Goal: Information Seeking & Learning: Learn about a topic

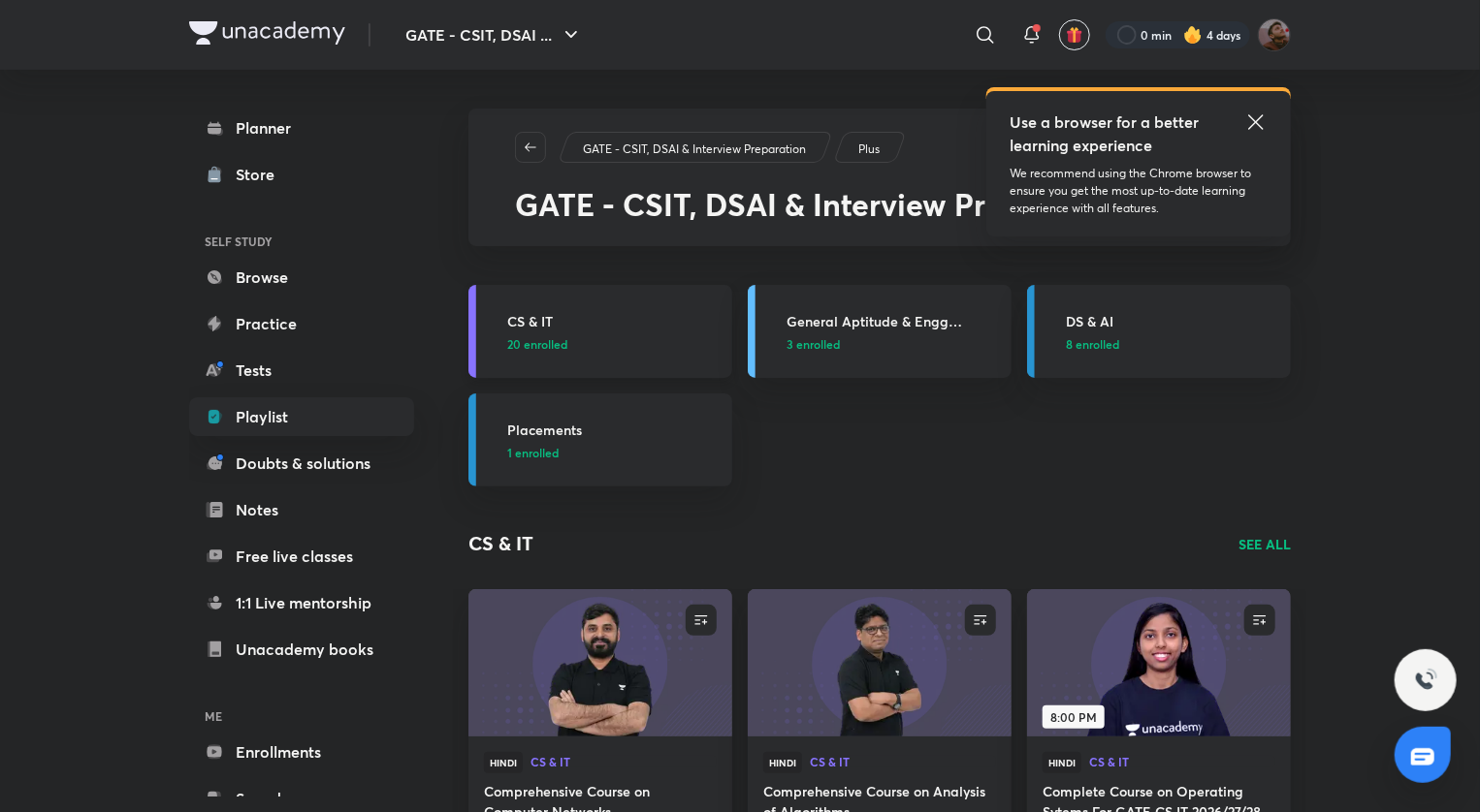
click at [552, 330] on h3 "CS & IT" at bounding box center [614, 321] width 213 height 21
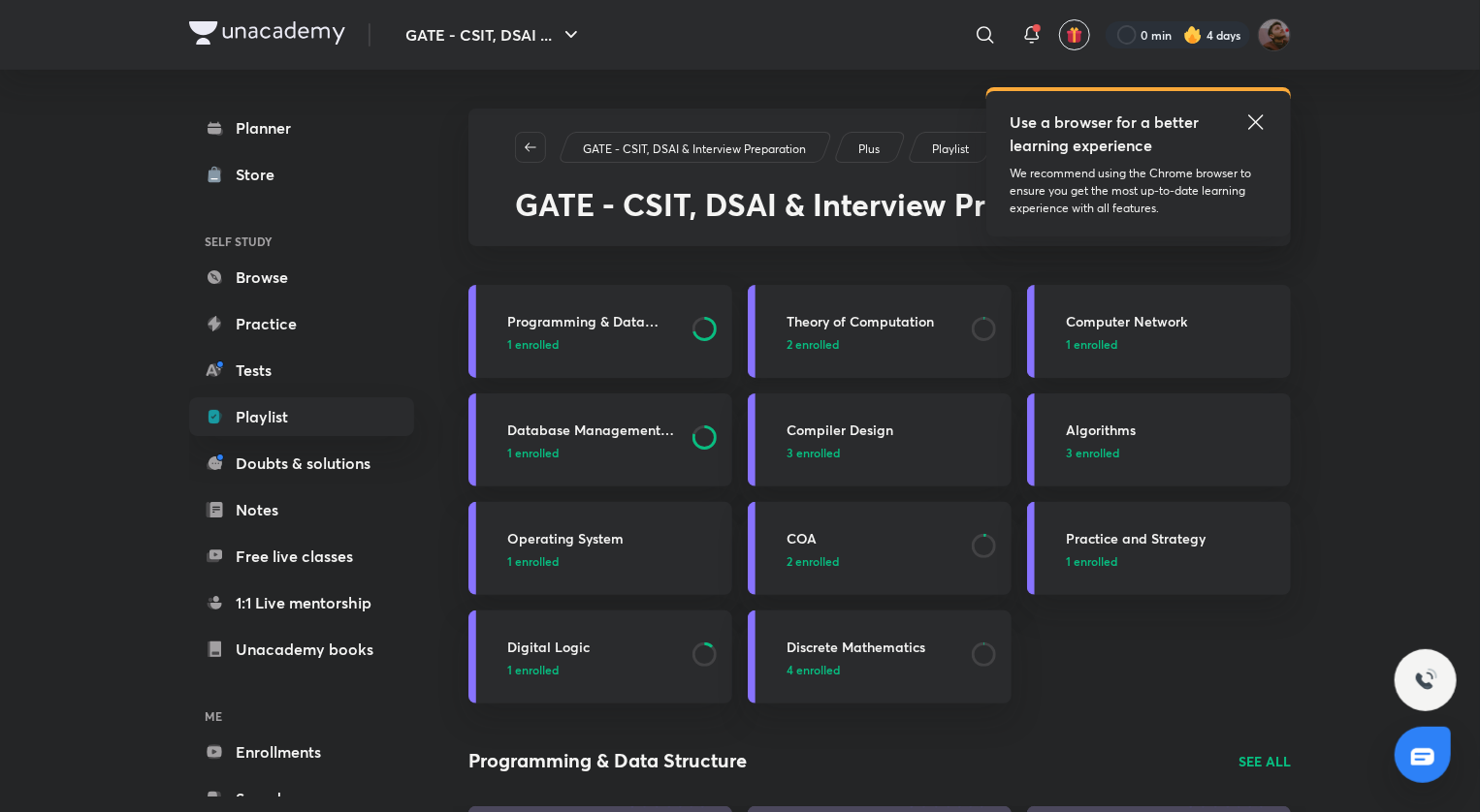
click at [842, 320] on h3 "Theory of Computation" at bounding box center [873, 321] width 174 height 21
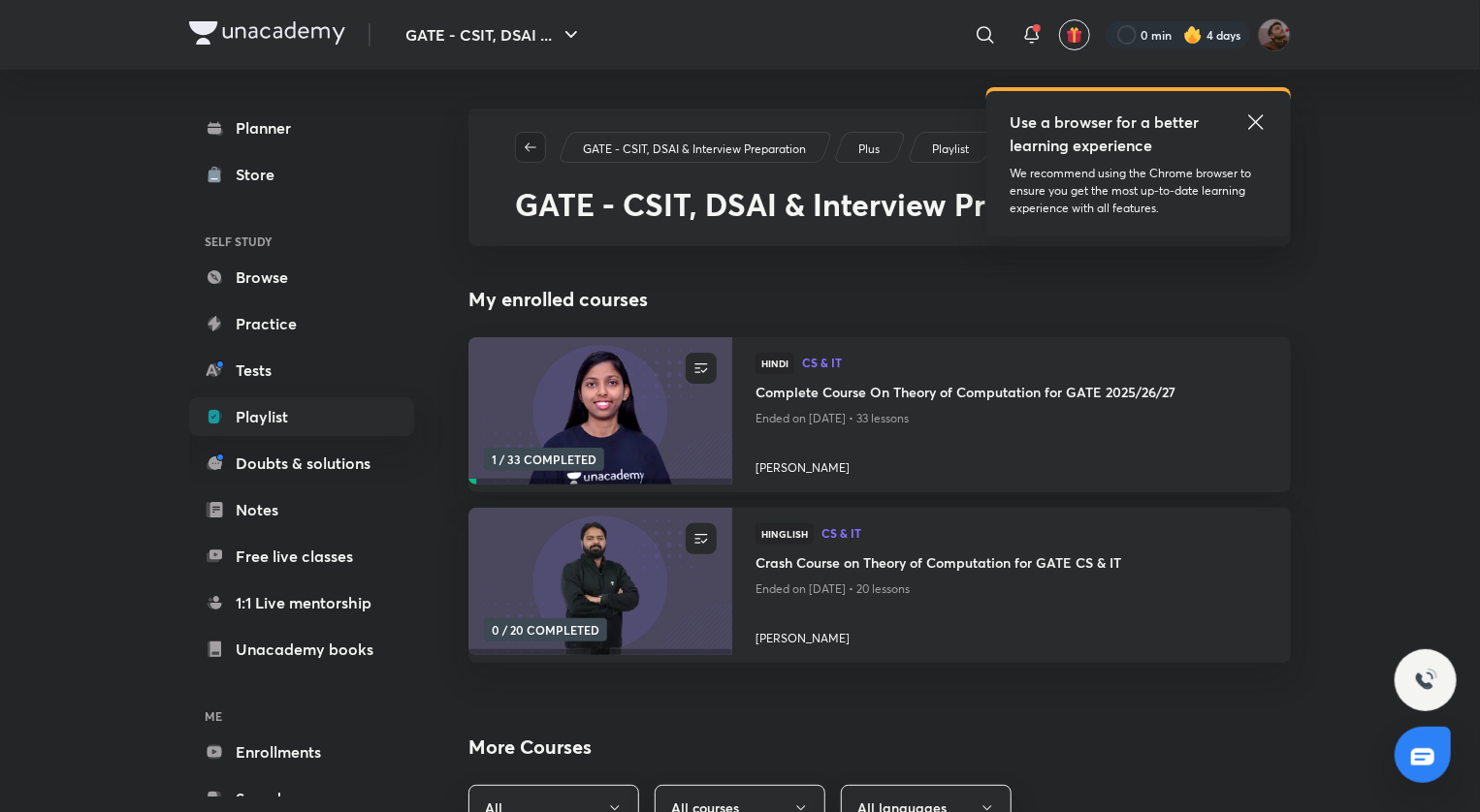
click at [532, 153] on icon "button" at bounding box center [531, 148] width 16 height 16
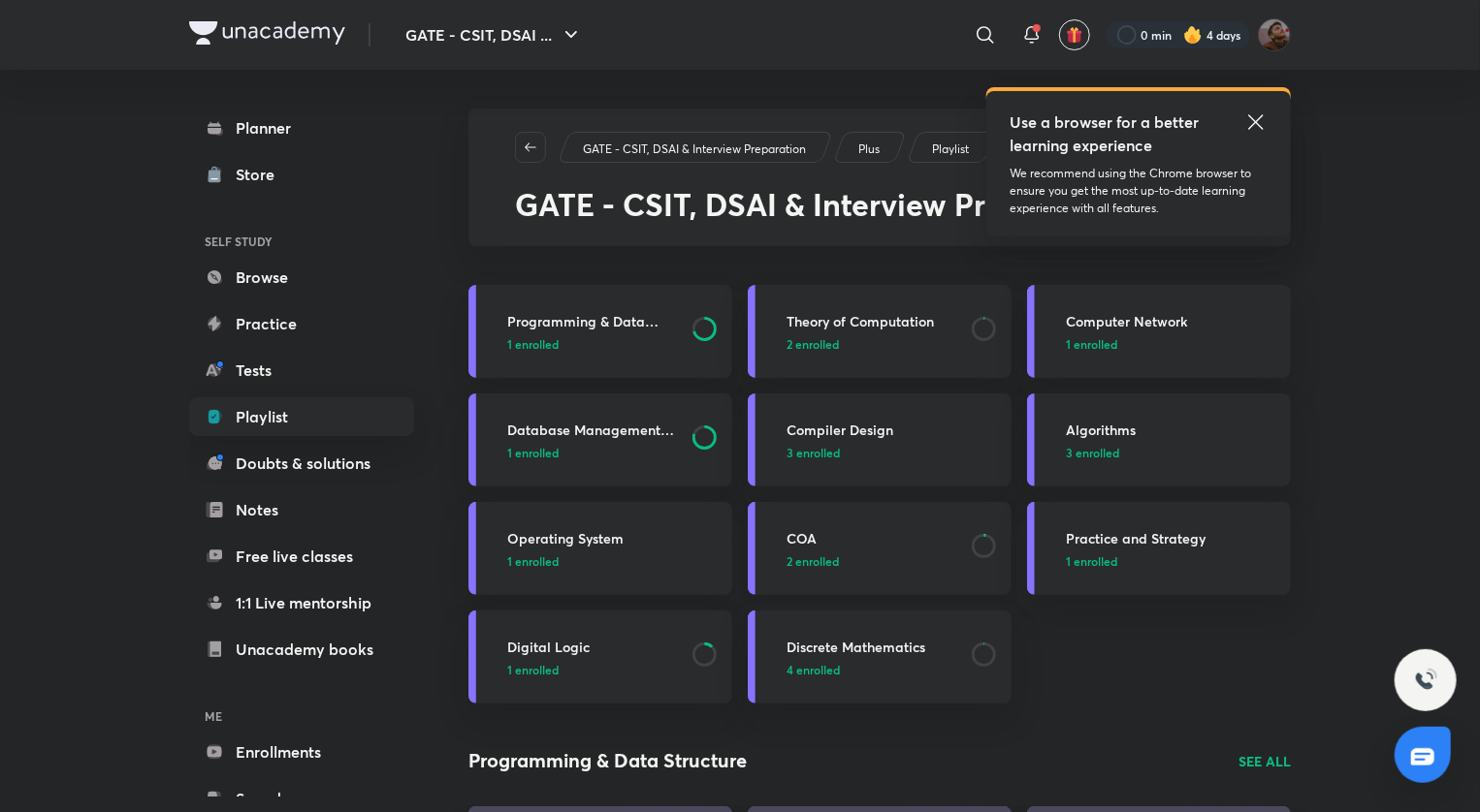
click at [822, 544] on h3 "COA" at bounding box center [873, 538] width 174 height 21
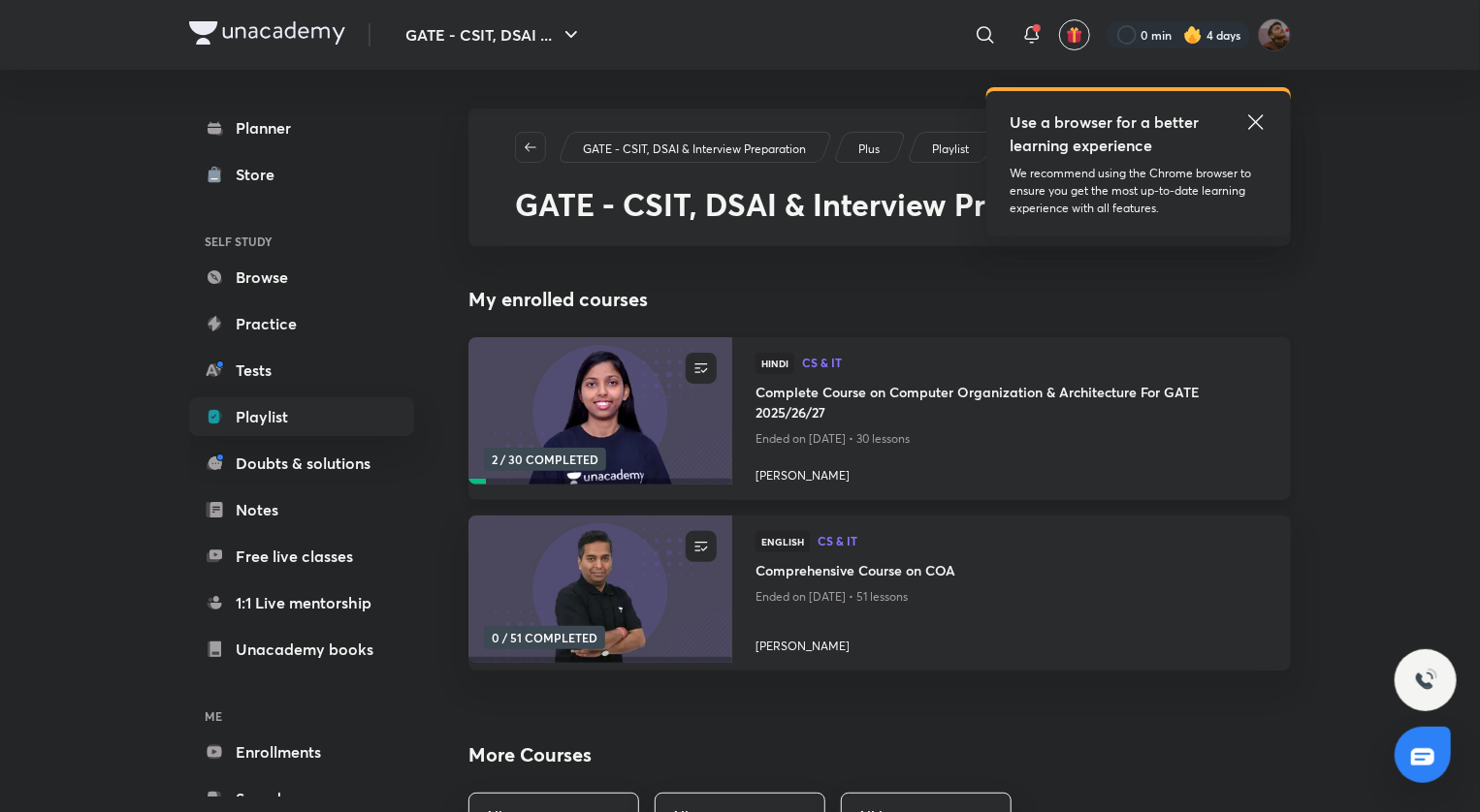
click at [849, 399] on h4 "Complete Course on Computer Organization & Architecture For GATE 2025/26/27" at bounding box center [1012, 405] width 512 height 45
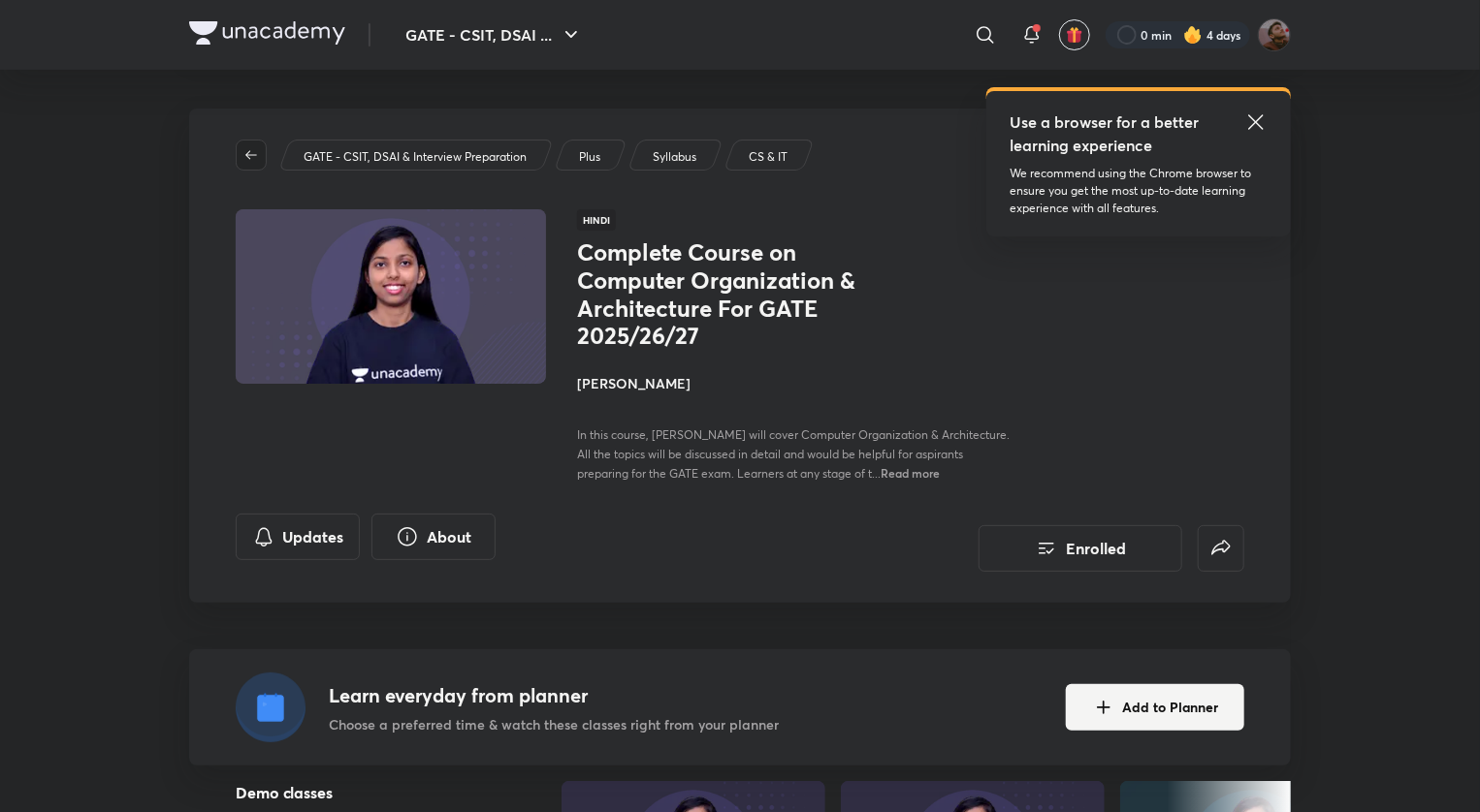
click at [238, 153] on span "button" at bounding box center [251, 155] width 29 height 16
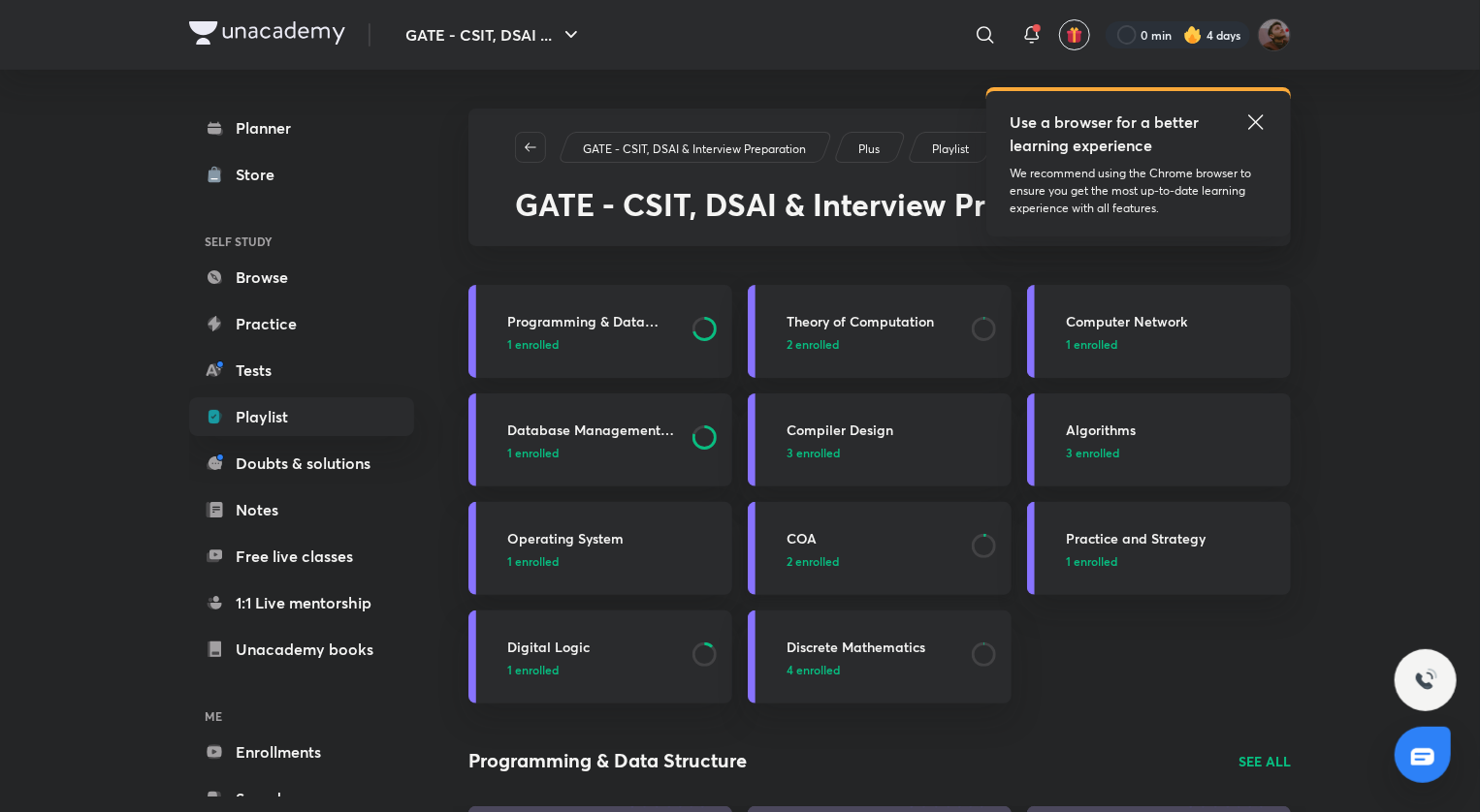
click at [805, 540] on h3 "COA" at bounding box center [873, 538] width 174 height 21
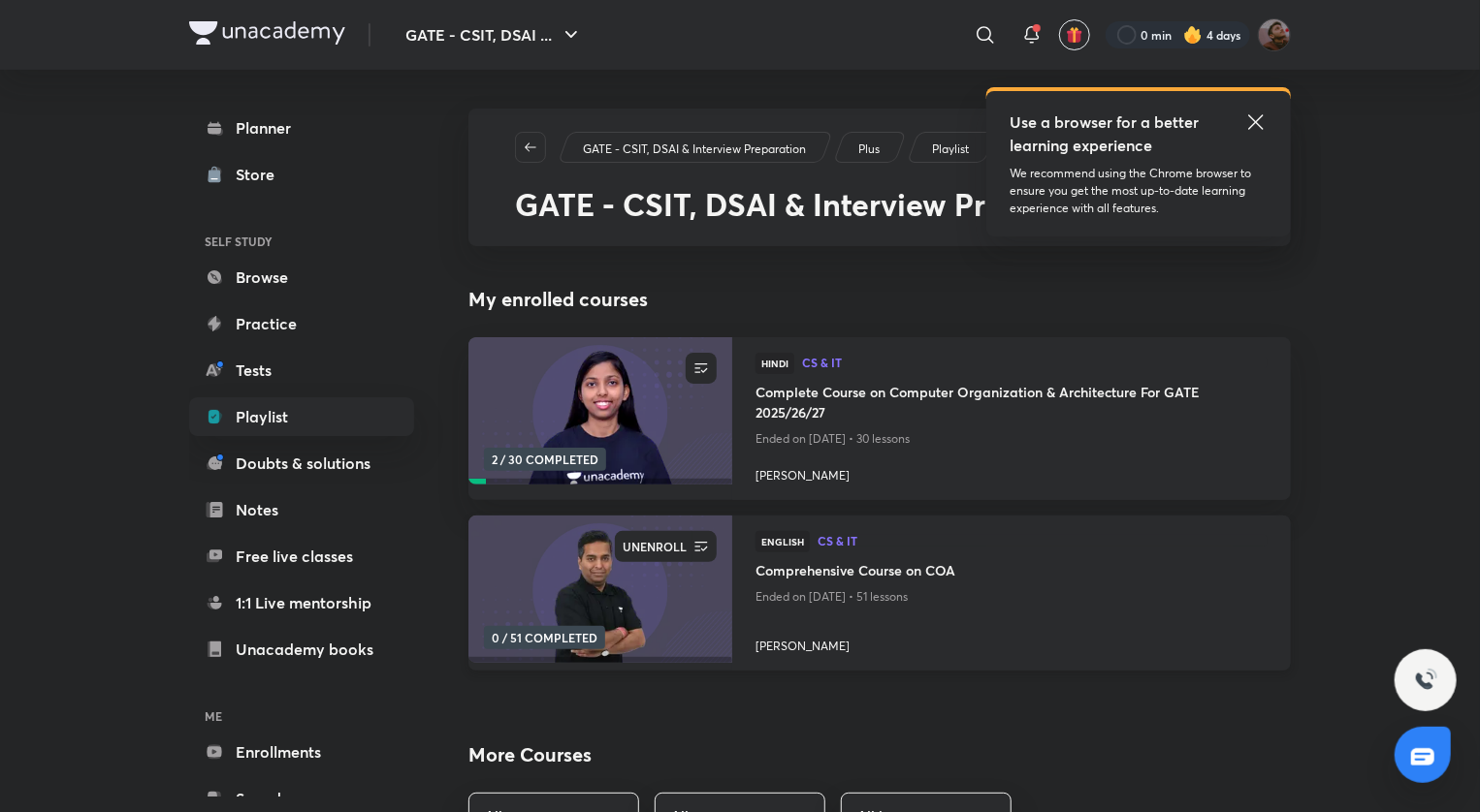
click at [704, 544] on icon "button" at bounding box center [701, 547] width 20 height 20
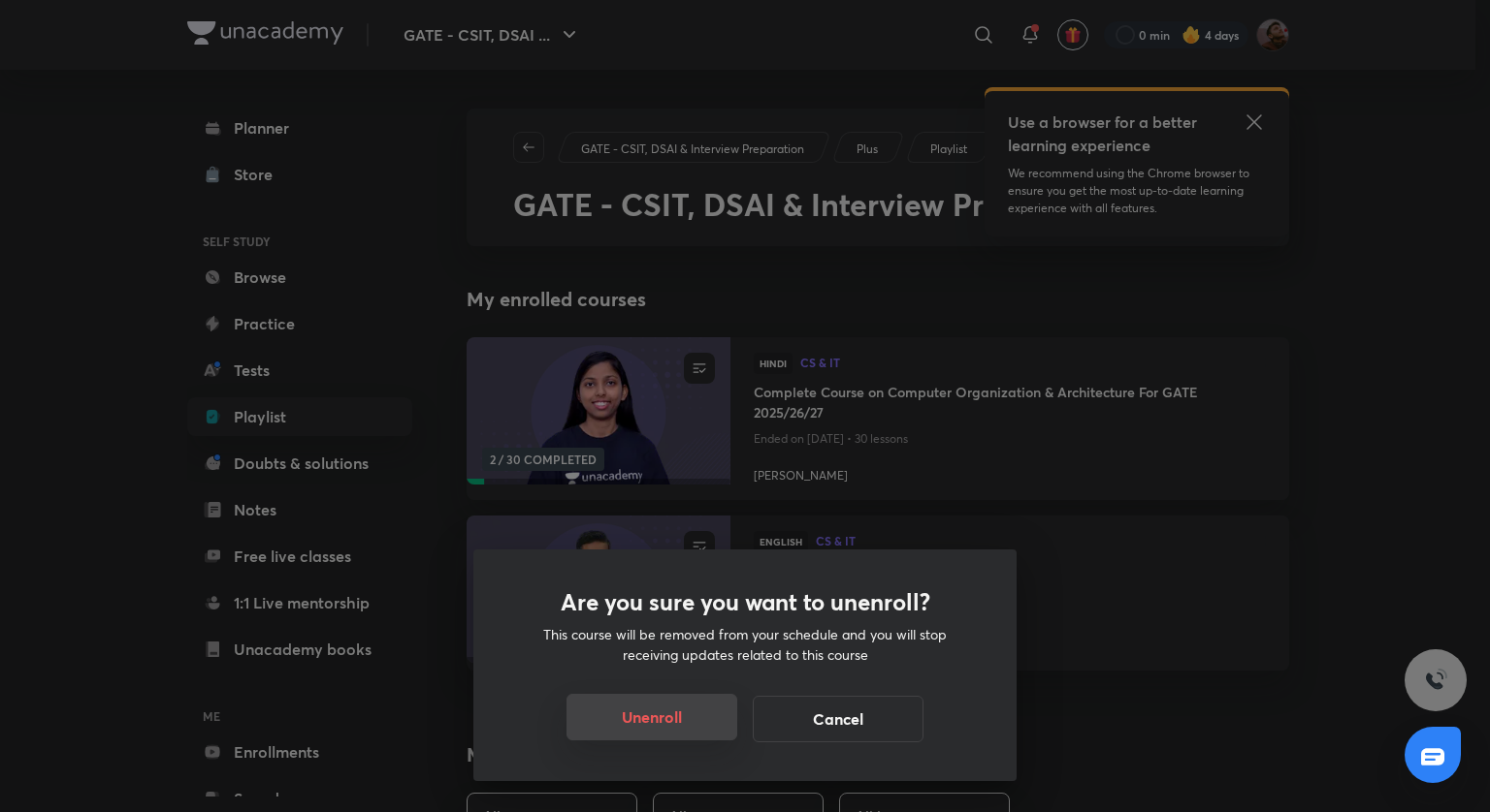
click at [705, 706] on button "Unenroll" at bounding box center [651, 717] width 171 height 47
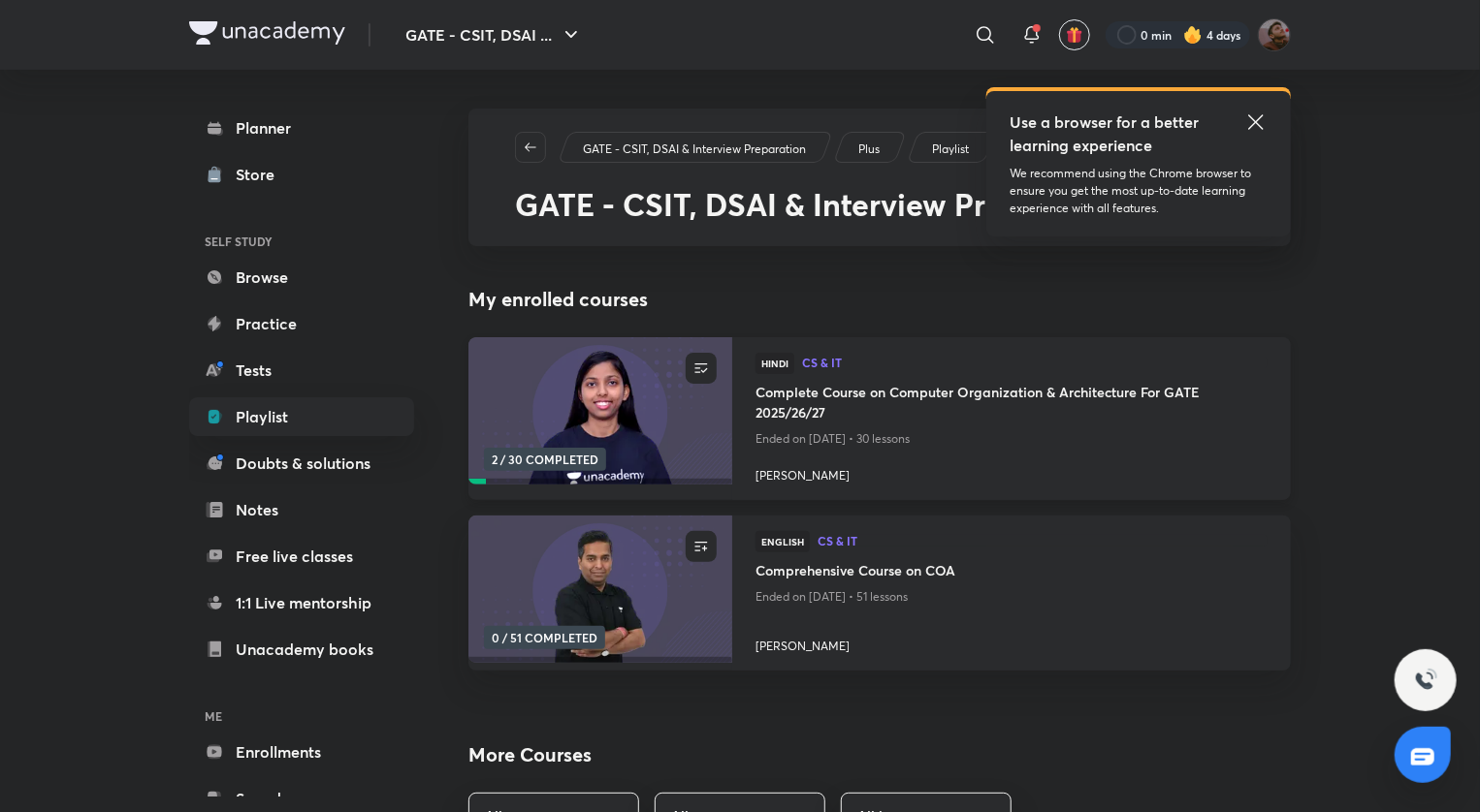
click at [766, 405] on h4 "Complete Course on Computer Organization & Architecture For GATE 2025/26/27" at bounding box center [1012, 405] width 512 height 45
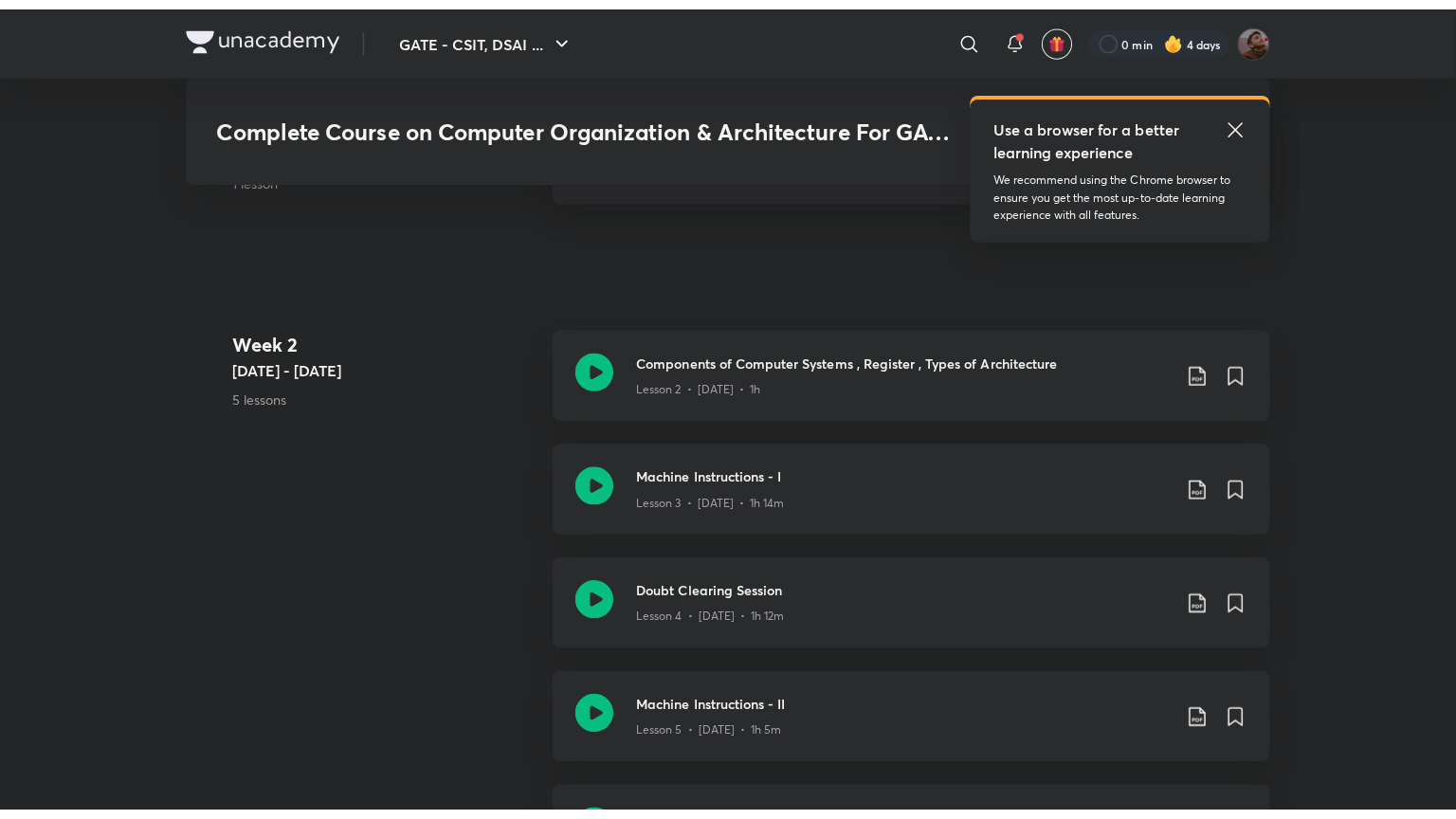
scroll to position [1282, 0]
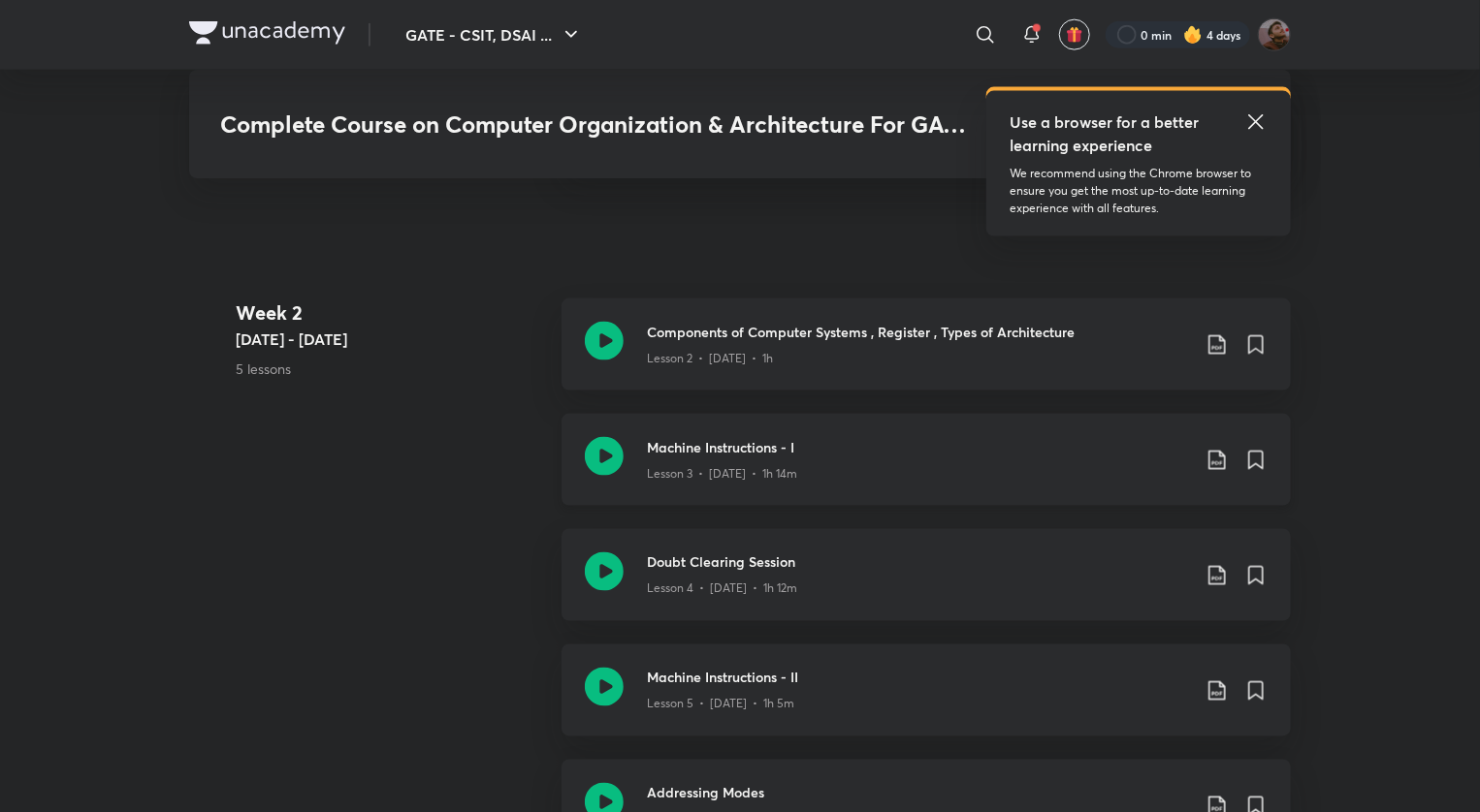
click at [594, 444] on icon at bounding box center [604, 456] width 39 height 39
